Goal: Register for event/course

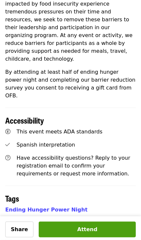
scroll to position [376, 0]
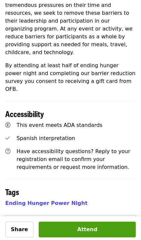
click at [44, 228] on div "First name   * First name *" at bounding box center [39, 236] width 57 height 16
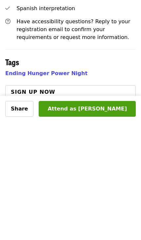
type input "*****"
click at [99, 219] on div "Last name   * Last name *" at bounding box center [101, 227] width 57 height 16
type input "****"
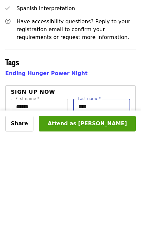
scroll to position [414, 0]
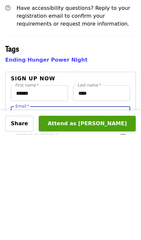
type input "*"
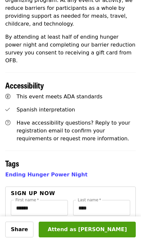
scroll to position [402, 0]
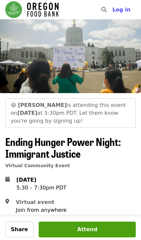
click at [20, 229] on span "Share" at bounding box center [19, 229] width 17 height 6
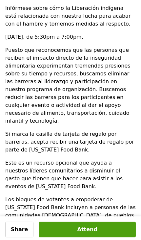
scroll to position [243, 0]
click at [20, 232] on span "Share" at bounding box center [19, 229] width 17 height 6
